Goal: Information Seeking & Learning: Learn about a topic

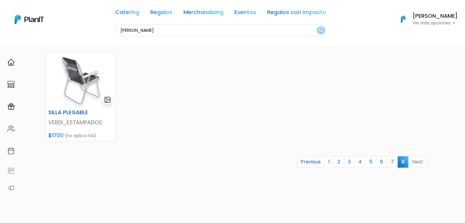
scroll to position [297, 0]
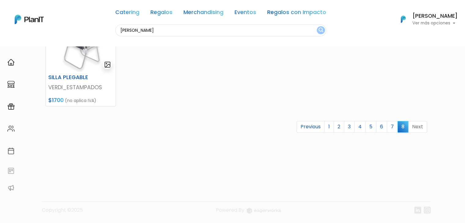
click at [124, 34] on input "verdi" at bounding box center [220, 30] width 211 height 12
type input "aba"
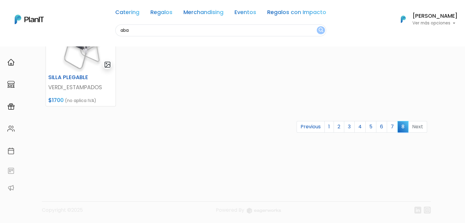
click at [317, 26] on button "submit" at bounding box center [321, 30] width 8 height 8
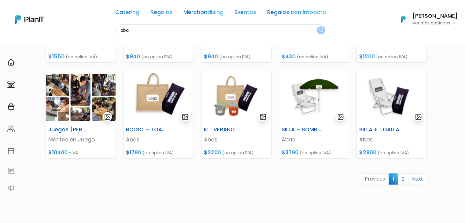
scroll to position [250, 0]
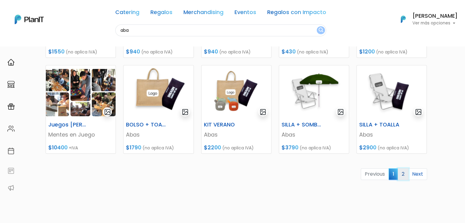
click at [403, 172] on link "2" at bounding box center [403, 175] width 11 height 12
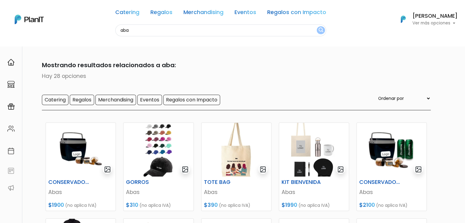
click at [123, 32] on input "aba" at bounding box center [220, 30] width 211 height 12
type input "uh la"
click at [317, 26] on button "submit" at bounding box center [321, 30] width 8 height 8
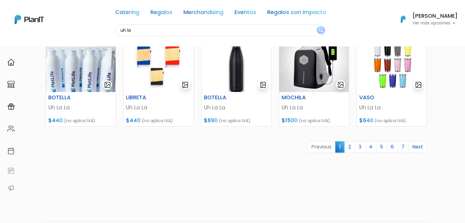
scroll to position [279, 0]
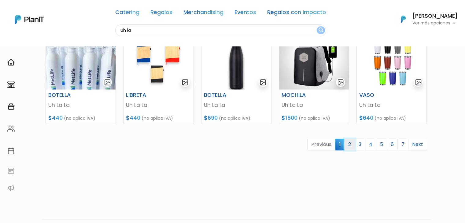
click at [352, 143] on link "2" at bounding box center [349, 145] width 11 height 12
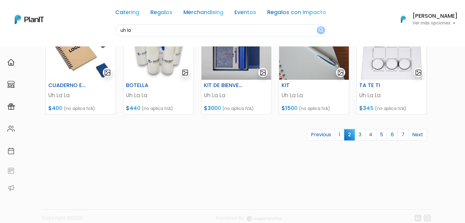
scroll to position [290, 0]
click at [403, 138] on link "7" at bounding box center [403, 134] width 11 height 12
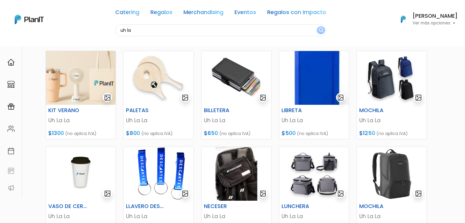
scroll to position [73, 0]
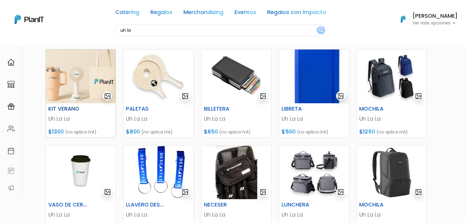
click at [78, 76] on img at bounding box center [81, 77] width 70 height 54
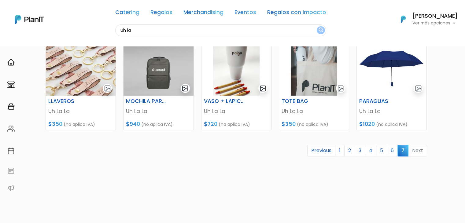
scroll to position [274, 0]
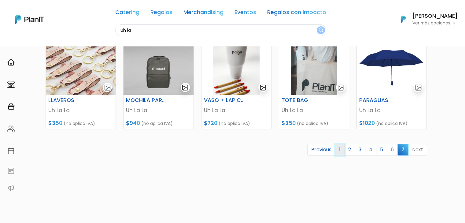
click at [341, 150] on link "1" at bounding box center [339, 150] width 9 height 12
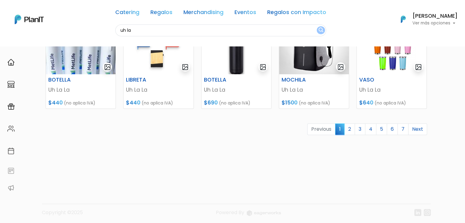
scroll to position [297, 0]
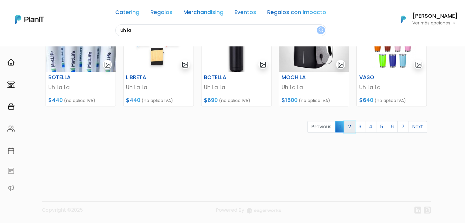
click at [353, 126] on link "2" at bounding box center [349, 127] width 11 height 12
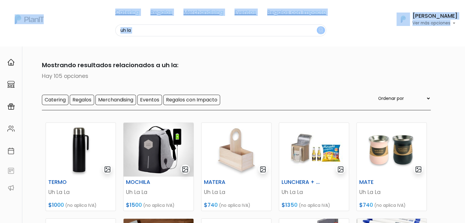
drag, startPoint x: 464, startPoint y: 37, endPoint x: 470, endPoint y: 68, distance: 30.8
click at [465, 68] on html "Catering Regalos Merchandising Eventos Regalos con Impacto uh la Catering Regal…" at bounding box center [232, 111] width 465 height 223
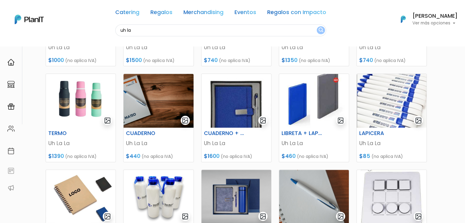
scroll to position [147, 0]
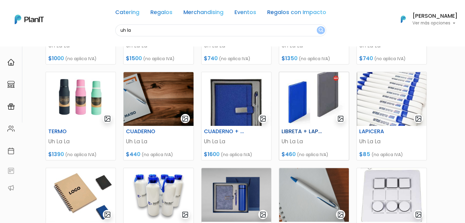
click at [318, 95] on img at bounding box center [314, 99] width 70 height 54
